Goal: Task Accomplishment & Management: Manage account settings

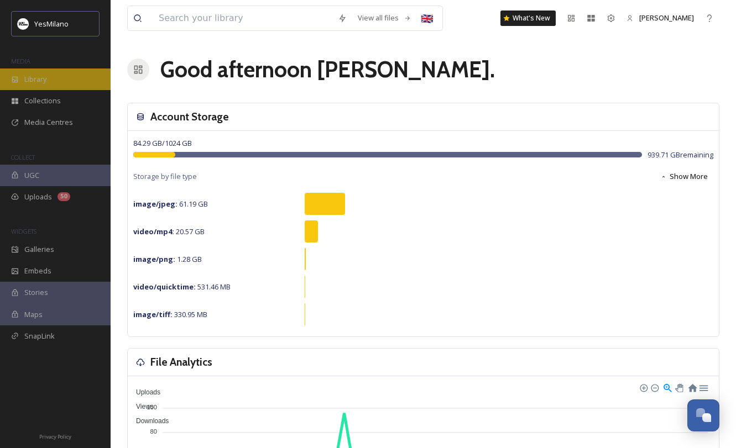
click at [46, 84] on div "Library" at bounding box center [55, 80] width 111 height 22
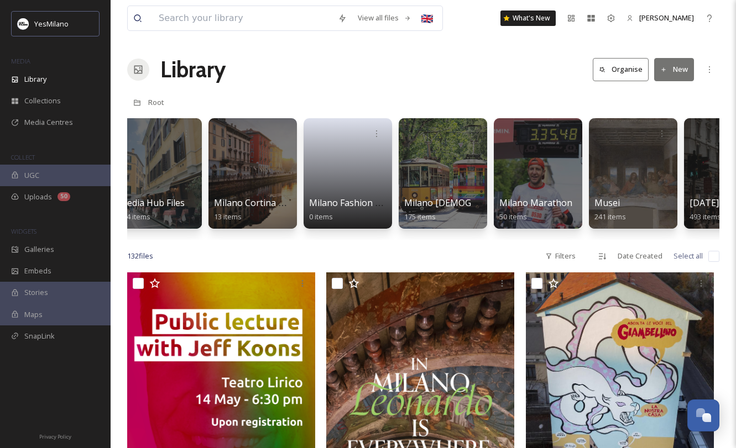
scroll to position [0, 1378]
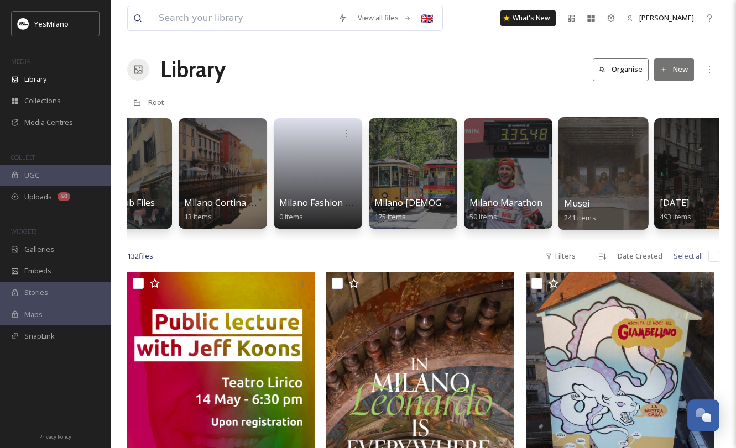
click at [607, 168] on div at bounding box center [603, 173] width 90 height 113
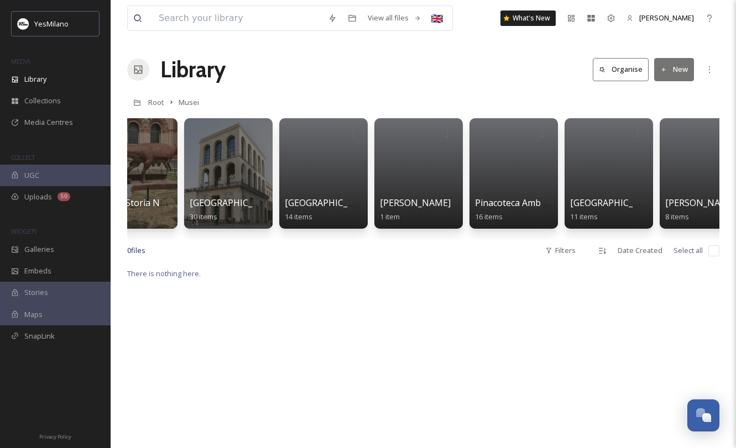
scroll to position [0, 929]
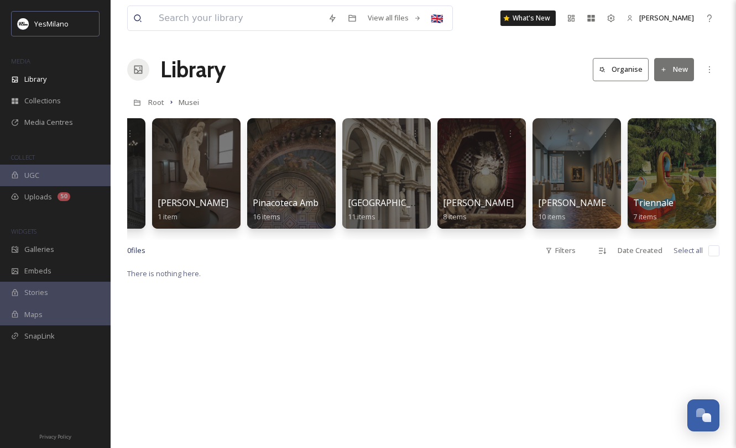
click at [660, 74] on button "New" at bounding box center [674, 69] width 40 height 23
click at [659, 137] on span "Folder" at bounding box center [661, 138] width 21 height 11
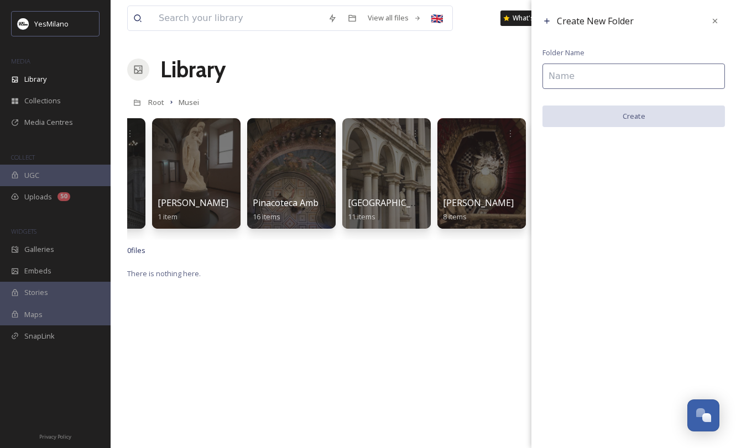
click at [616, 84] on input at bounding box center [633, 76] width 182 height 25
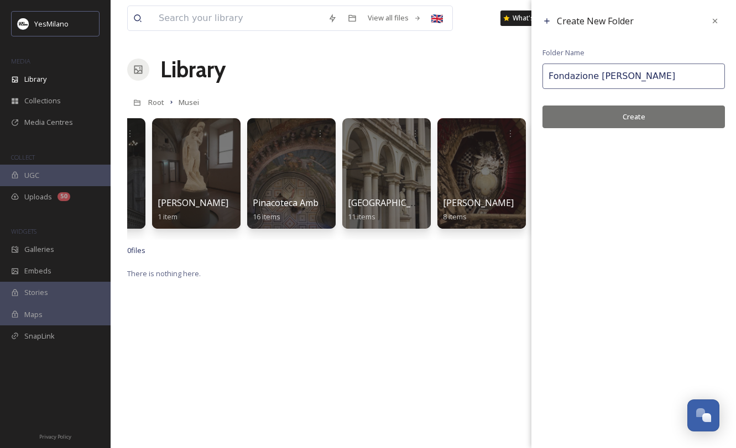
type input "Fondazione Adolfo Pini"
click at [646, 117] on button "Create" at bounding box center [633, 117] width 182 height 23
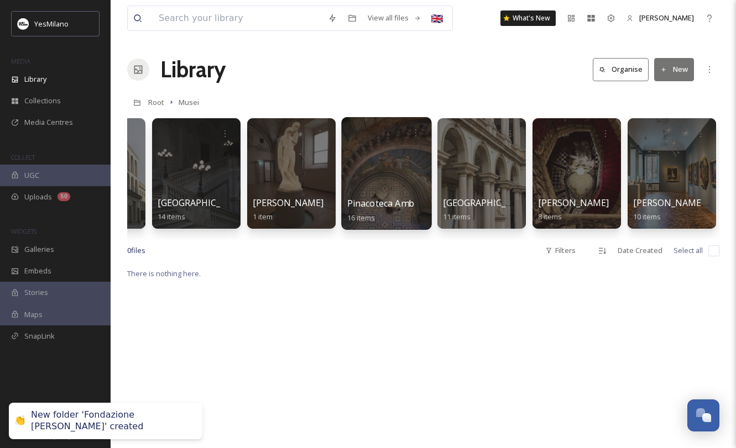
scroll to position [0, 0]
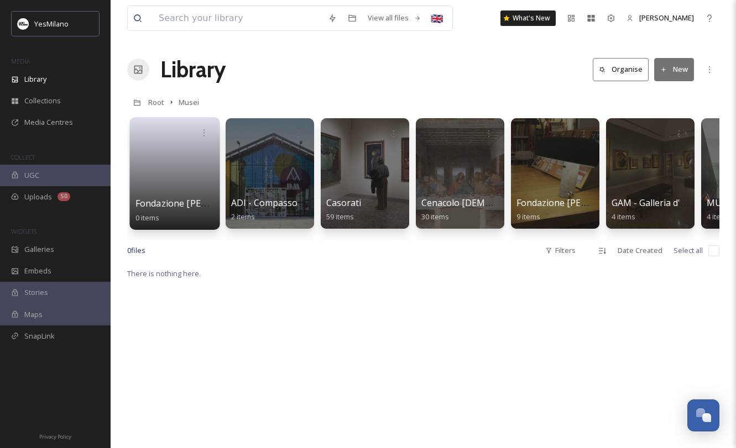
click at [192, 201] on span "Fondazione Adolfo Pini" at bounding box center [196, 203] width 123 height 12
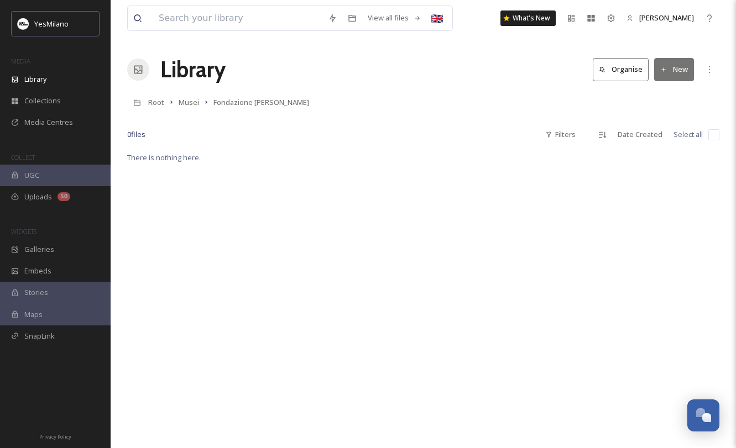
click at [673, 63] on button "New" at bounding box center [674, 69] width 40 height 23
click at [661, 99] on span "File Upload" at bounding box center [669, 95] width 36 height 11
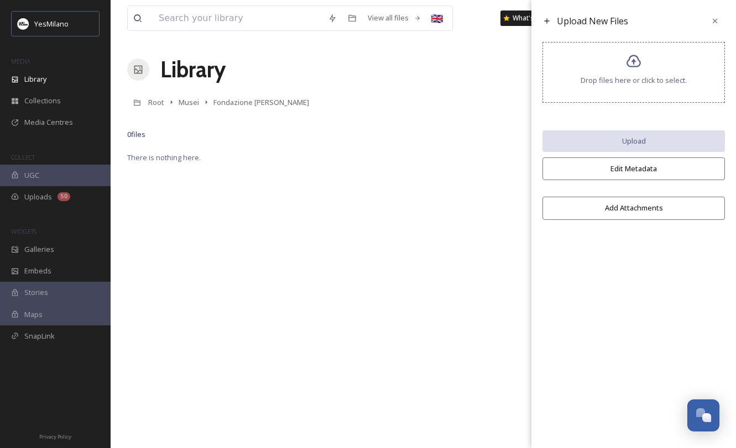
click at [640, 83] on span "Drop files here or click to select." at bounding box center [633, 80] width 106 height 11
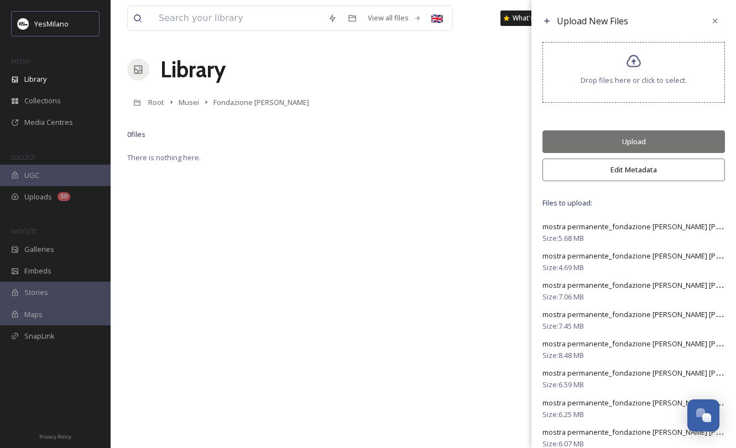
click at [635, 175] on button "Edit Metadata" at bounding box center [633, 170] width 182 height 23
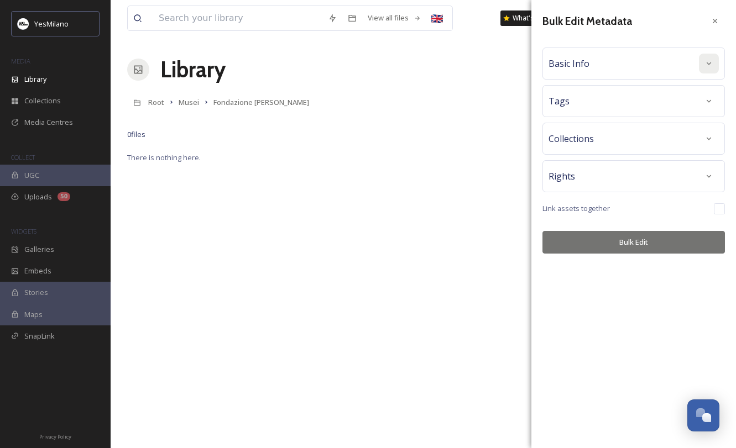
click at [708, 66] on icon at bounding box center [708, 63] width 9 height 9
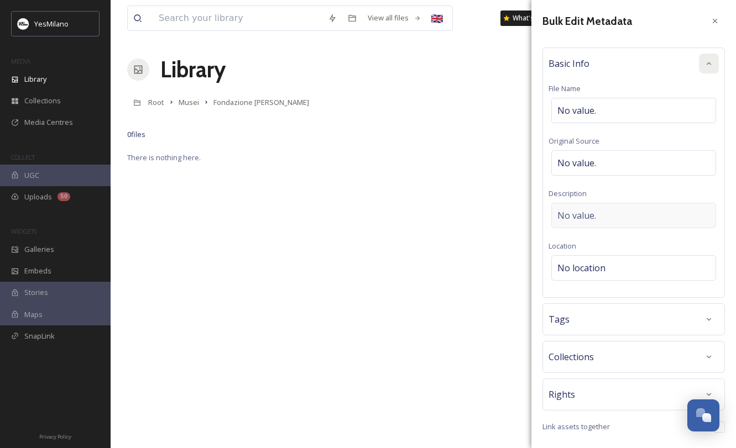
click at [616, 216] on div "No value." at bounding box center [633, 215] width 165 height 25
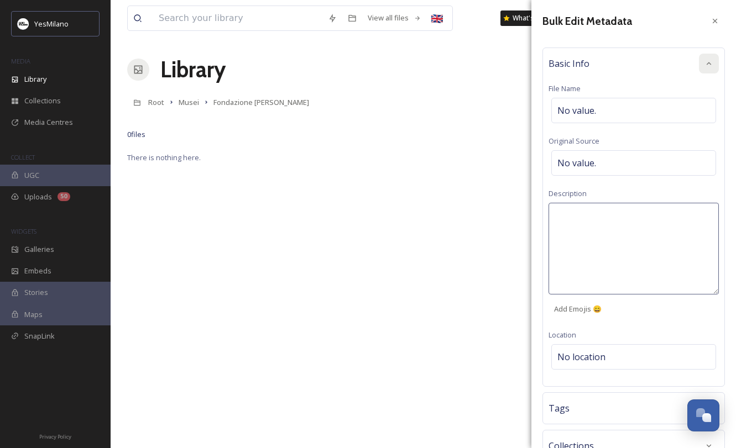
click at [593, 213] on textarea at bounding box center [633, 249] width 170 height 92
type textarea "Fondazione Adolfo Pini"
click at [613, 310] on div "Fondazione Adolfo Pini Add Emojis 😄" at bounding box center [633, 261] width 170 height 117
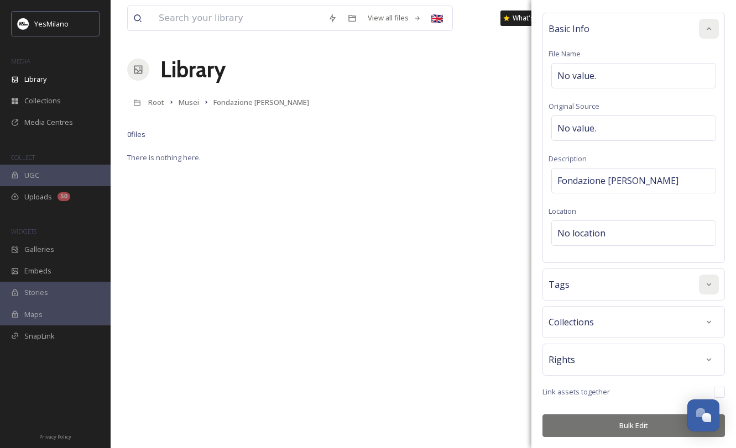
scroll to position [34, 0]
click at [706, 322] on div "Bulk Edit Metadata Basic Info File Name No value. Original Source No value. Des…" at bounding box center [633, 207] width 205 height 483
click at [708, 282] on icon at bounding box center [708, 285] width 9 height 9
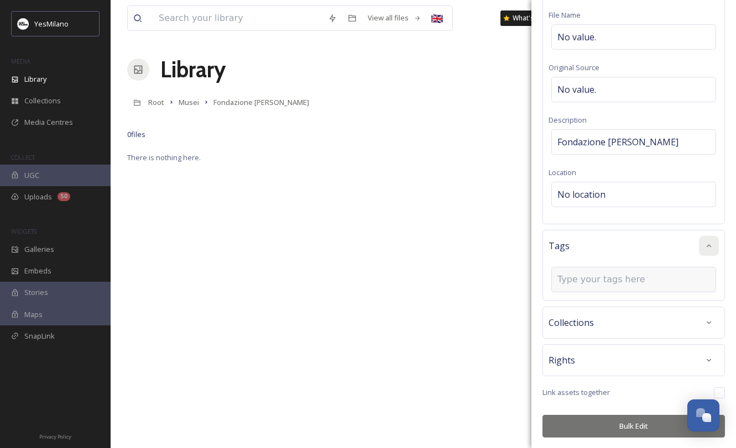
click at [594, 280] on input at bounding box center [612, 279] width 111 height 13
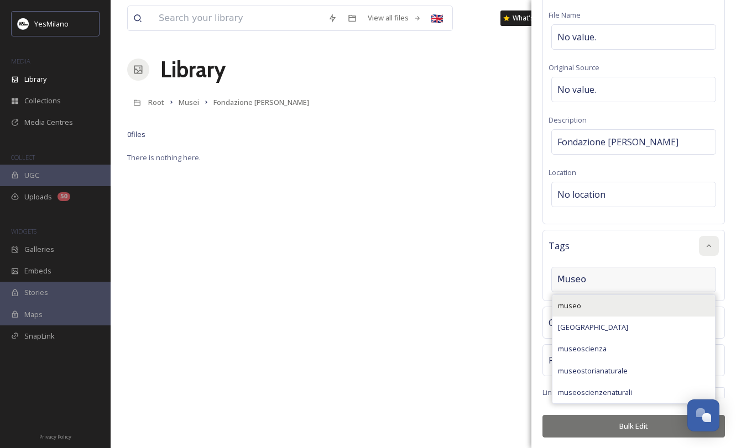
type input "Museo"
click at [575, 305] on span "museo" at bounding box center [569, 306] width 23 height 11
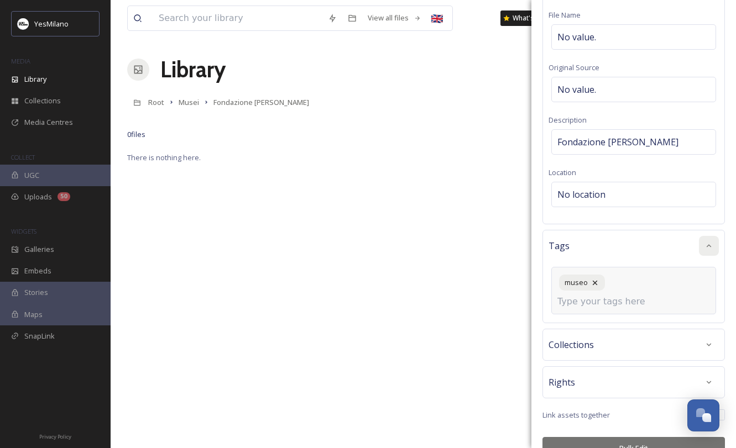
click at [629, 295] on input at bounding box center [612, 301] width 111 height 13
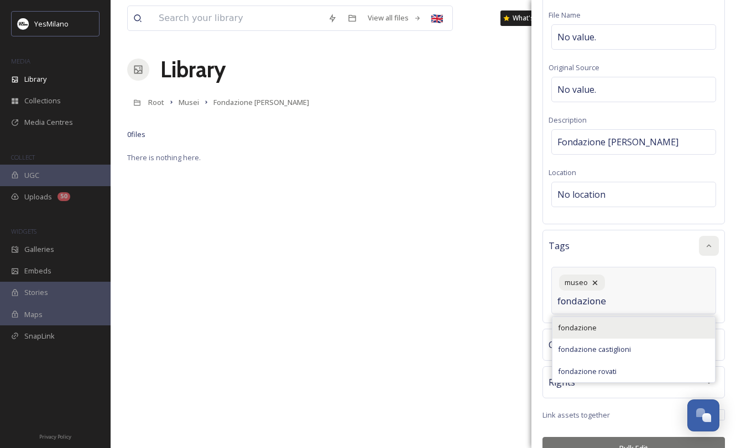
type input "fondazione"
click at [617, 317] on div "fondazione" at bounding box center [633, 328] width 163 height 22
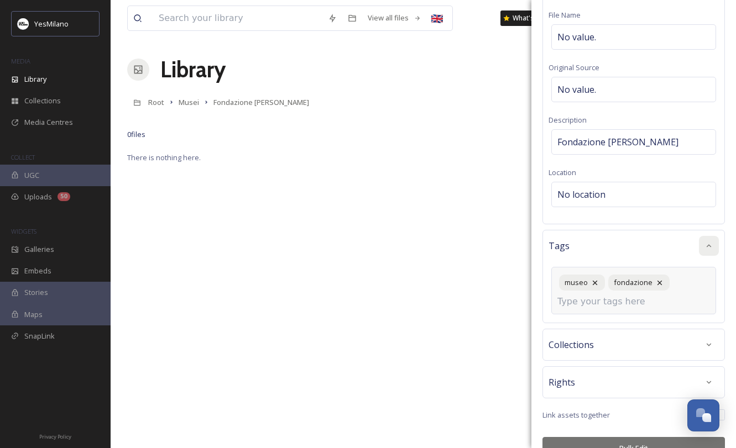
click at [679, 302] on div "museo fondazione" at bounding box center [633, 291] width 165 height 48
click at [637, 302] on input at bounding box center [612, 301] width 111 height 13
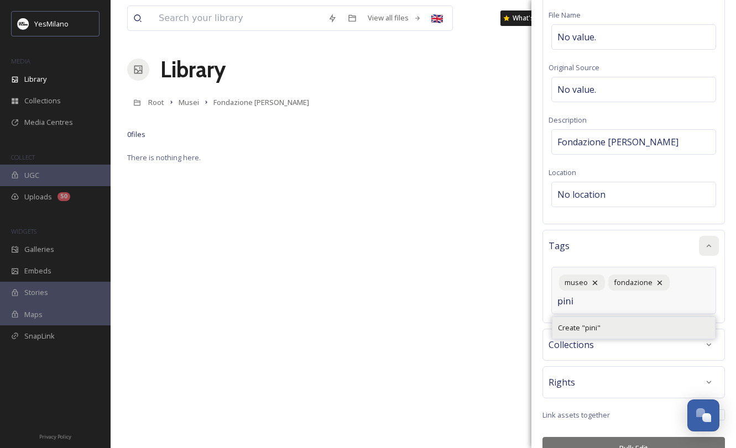
type input "pini"
click at [603, 322] on div "Create " pini "" at bounding box center [633, 328] width 163 height 22
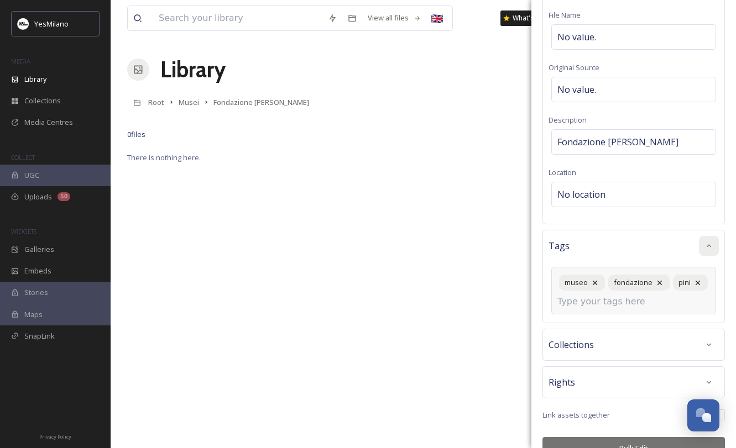
scroll to position [96, 0]
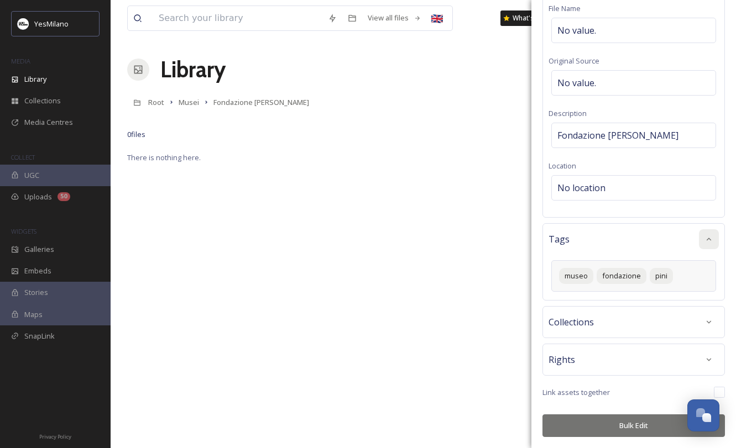
click at [618, 428] on button "Bulk Edit" at bounding box center [633, 426] width 182 height 23
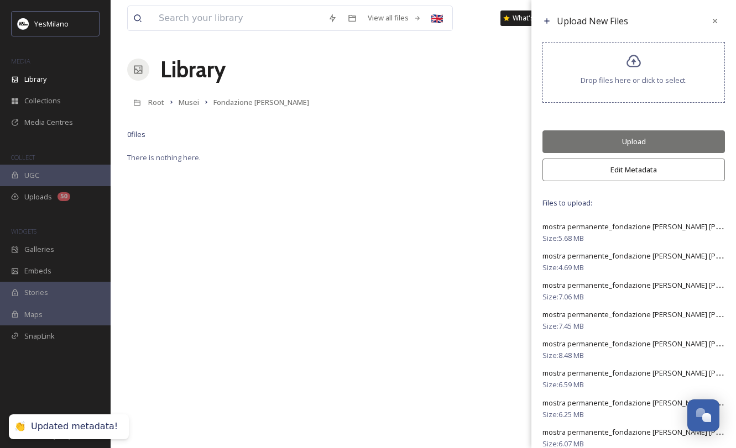
click at [646, 143] on button "Upload" at bounding box center [633, 141] width 182 height 23
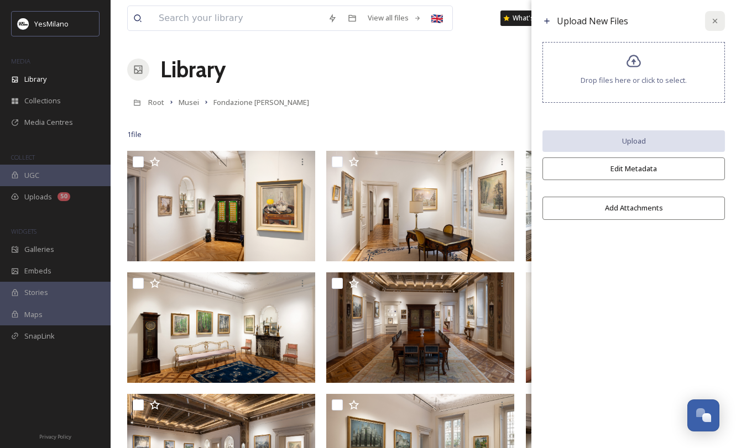
click at [720, 19] on div at bounding box center [715, 21] width 20 height 20
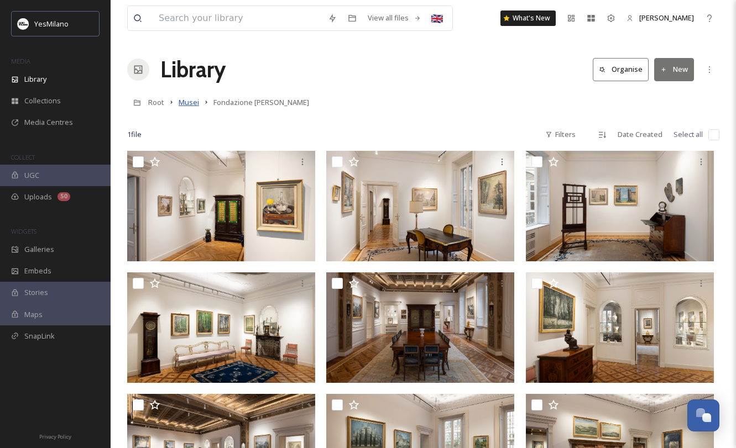
click at [195, 102] on span "Musei" at bounding box center [189, 102] width 20 height 10
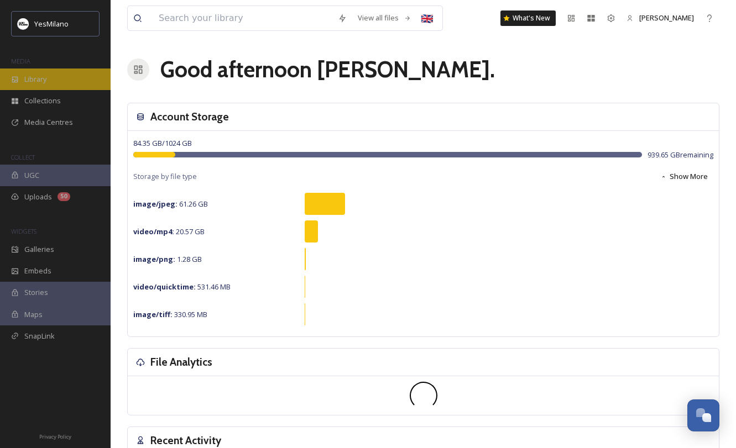
click at [46, 72] on div "Library" at bounding box center [55, 80] width 111 height 22
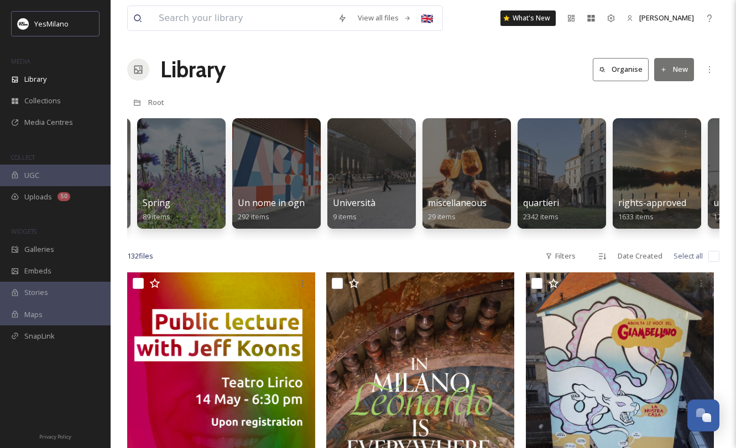
scroll to position [0, 2736]
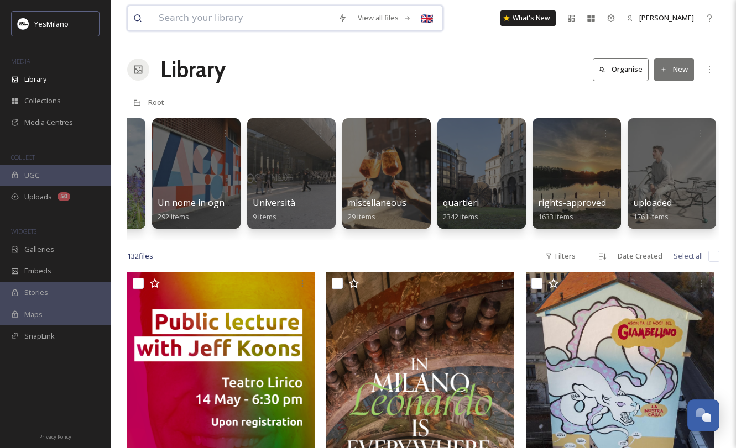
click at [259, 20] on input at bounding box center [242, 18] width 179 height 24
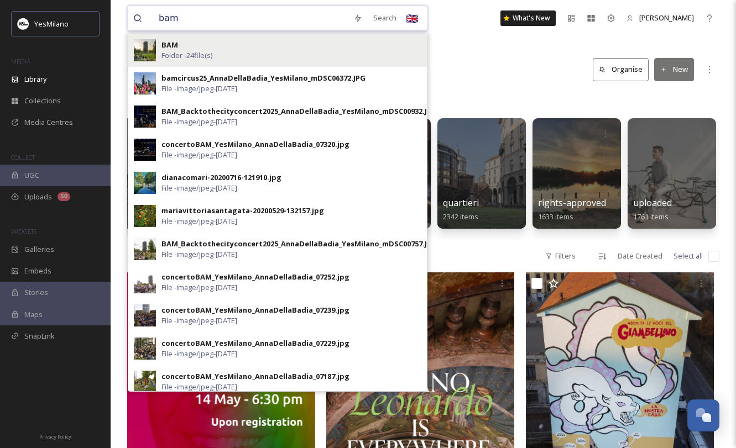
type input "bam"
click at [180, 40] on div "[PERSON_NAME] - 24 file(s)" at bounding box center [291, 50] width 260 height 21
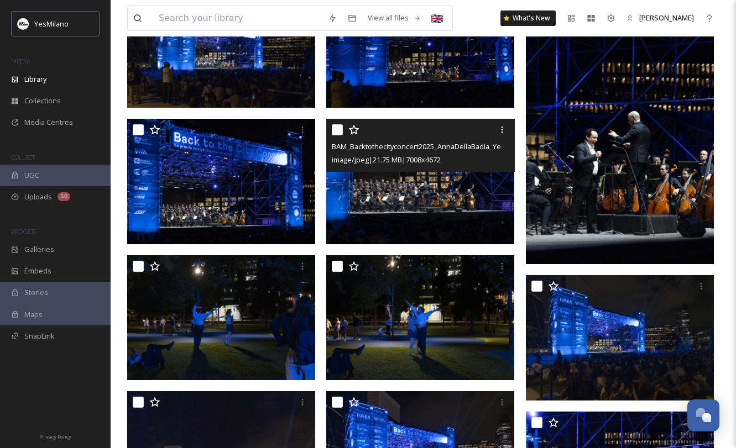
scroll to position [170, 0]
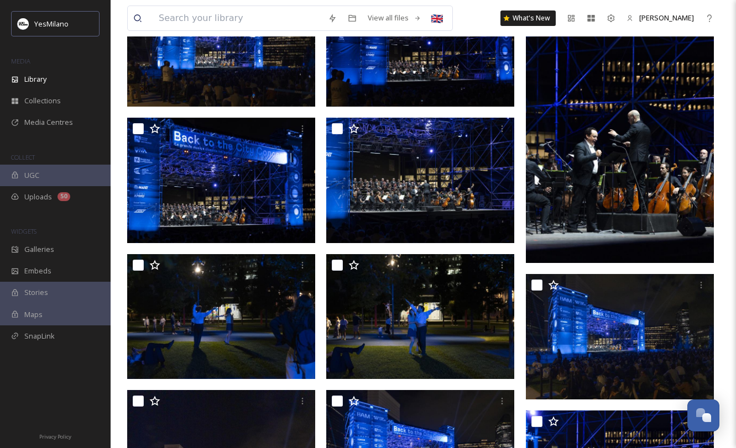
click at [647, 153] on img at bounding box center [620, 122] width 188 height 282
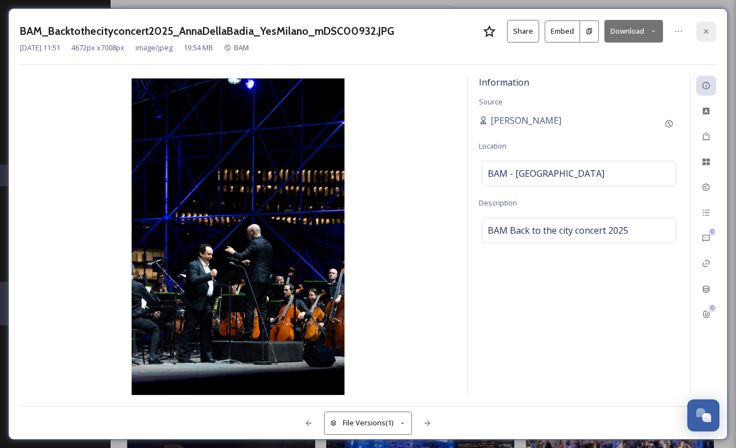
click at [702, 32] on icon at bounding box center [706, 31] width 9 height 9
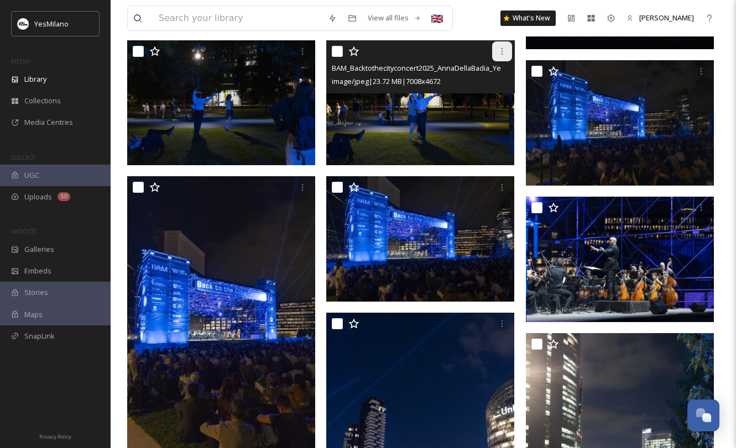
scroll to position [390, 0]
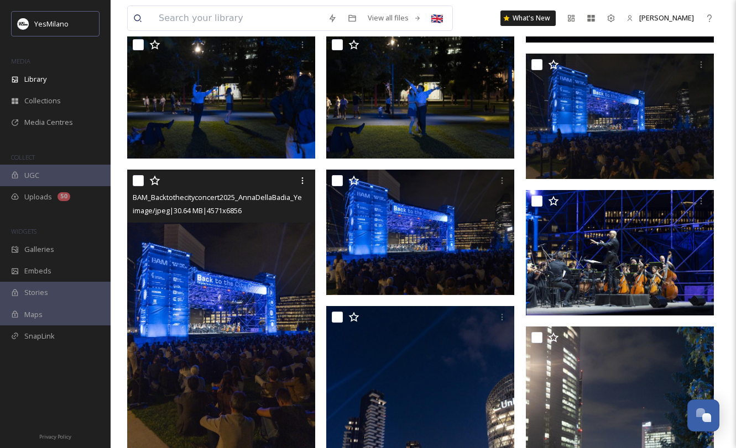
click at [250, 366] on img at bounding box center [221, 311] width 188 height 282
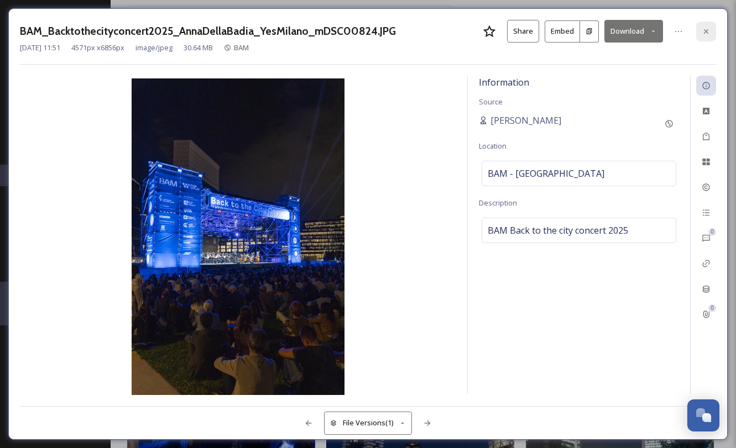
click at [704, 26] on div at bounding box center [706, 32] width 20 height 20
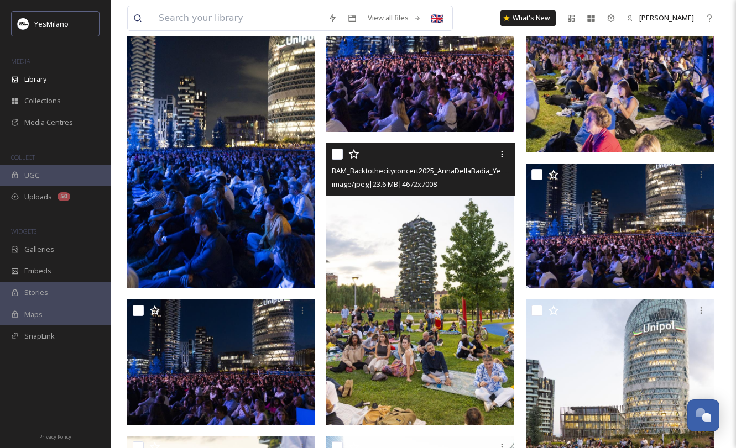
scroll to position [836, 0]
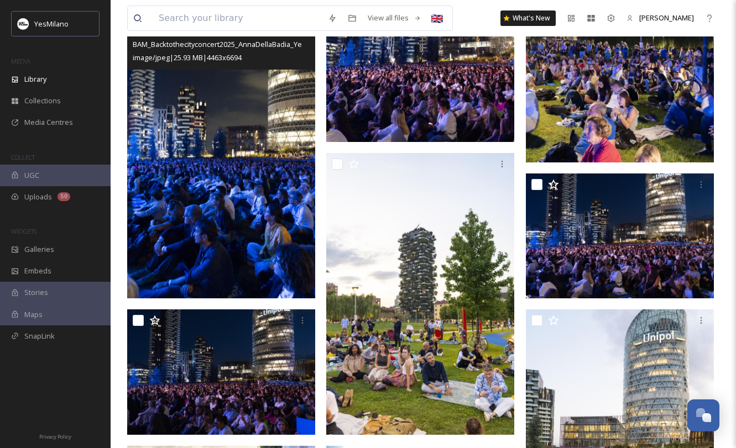
click at [231, 258] on img at bounding box center [221, 158] width 188 height 282
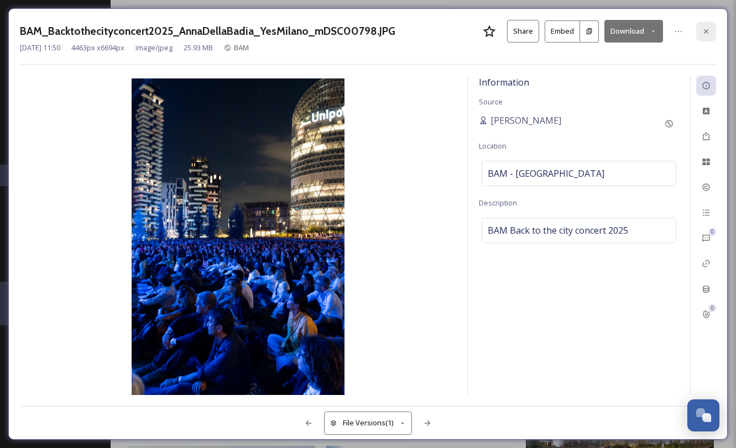
click at [699, 32] on div at bounding box center [706, 32] width 20 height 20
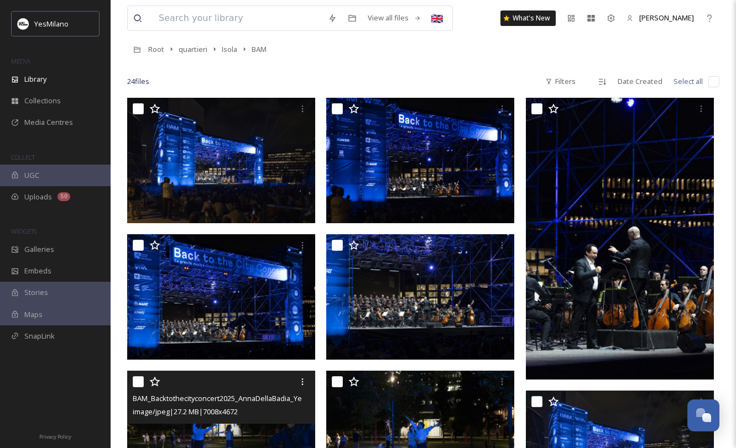
scroll to position [51, 0]
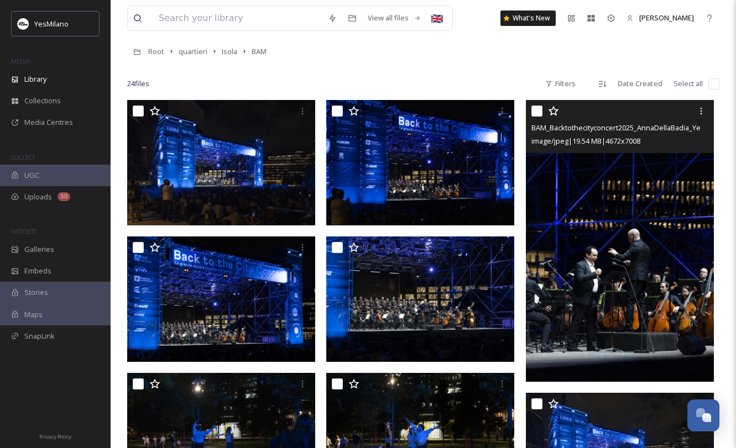
click at [606, 286] on img at bounding box center [620, 241] width 188 height 282
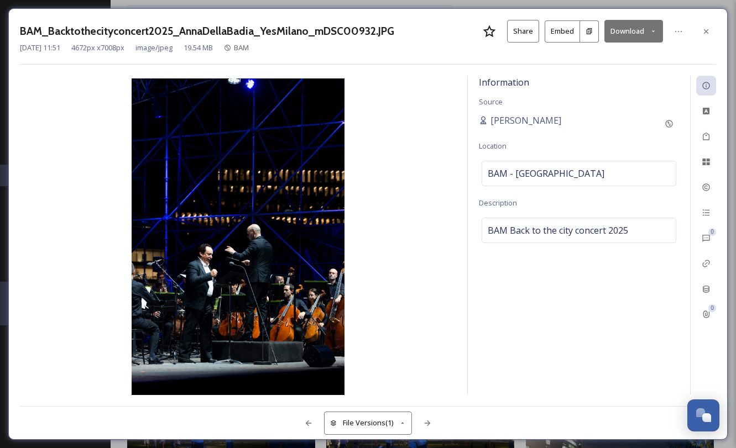
click at [516, 25] on button "Share" at bounding box center [523, 31] width 32 height 23
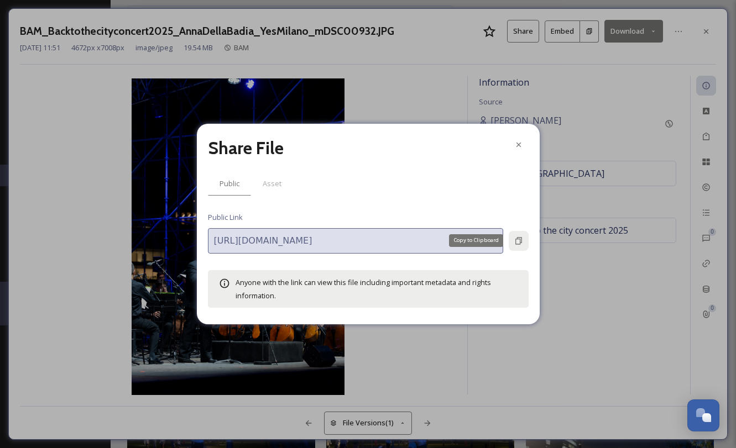
click at [519, 242] on icon at bounding box center [518, 241] width 9 height 9
click at [520, 148] on icon at bounding box center [518, 144] width 9 height 9
